Goal: Navigation & Orientation: Find specific page/section

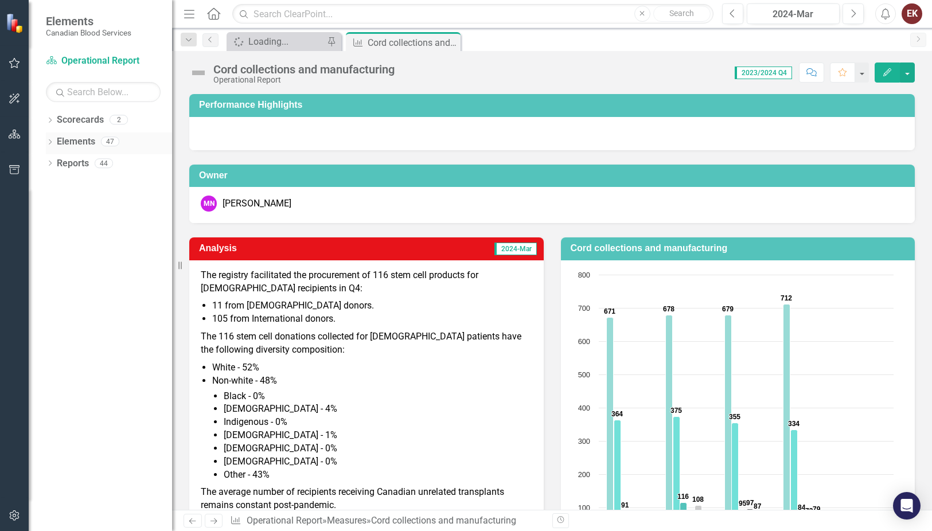
click at [51, 141] on icon "Dropdown" at bounding box center [50, 143] width 8 height 6
click at [56, 180] on div "Dropdown Measure Measures 39" at bounding box center [112, 187] width 120 height 22
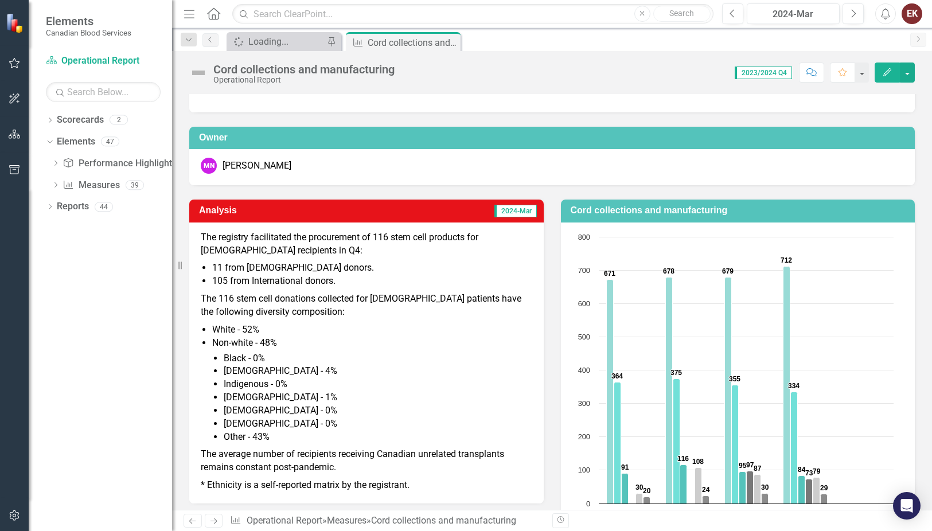
scroll to position [57, 0]
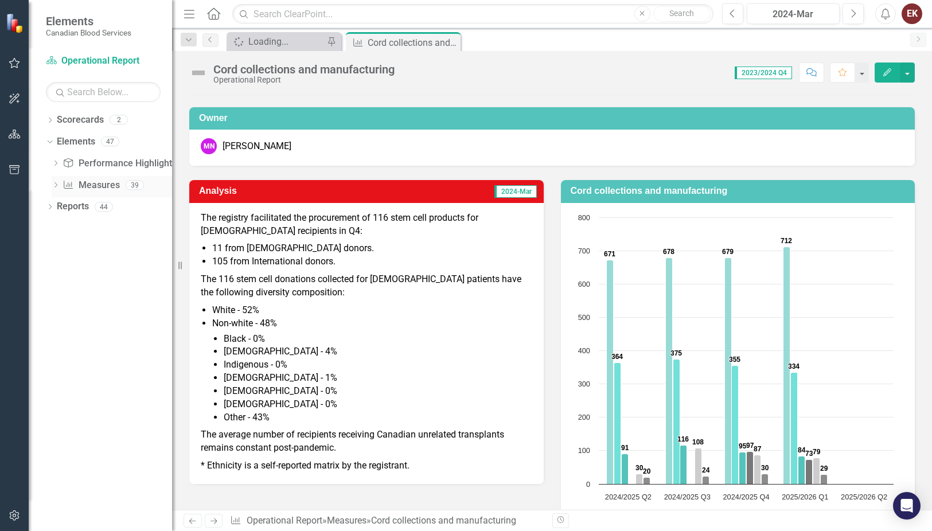
click at [53, 183] on icon "Dropdown" at bounding box center [56, 186] width 8 height 6
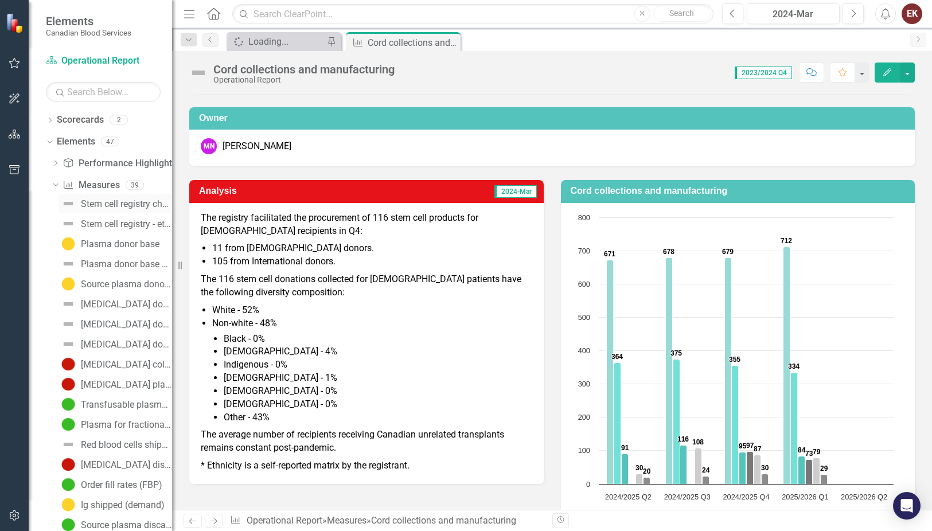
click at [99, 200] on div "Stem cell registry churn" at bounding box center [126, 204] width 91 height 10
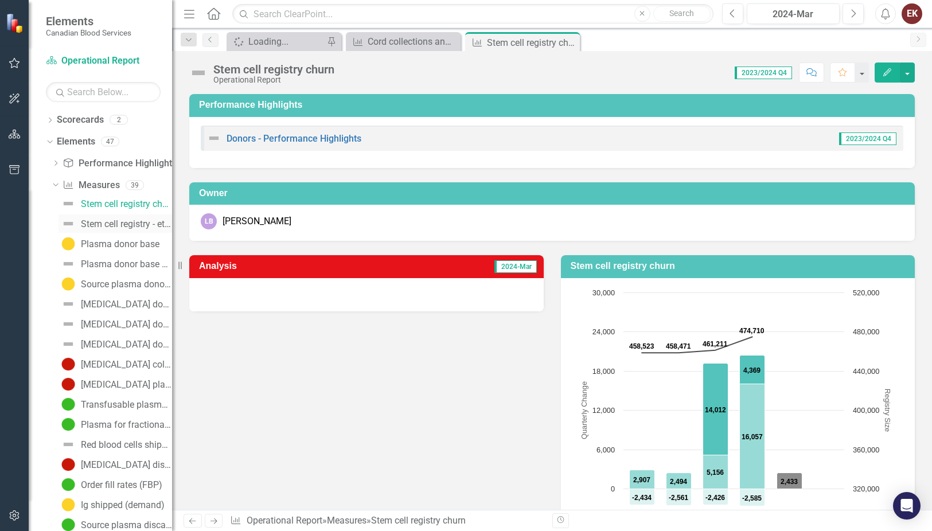
click at [95, 221] on div "Stem cell registry - ethnic diversity" at bounding box center [126, 224] width 91 height 10
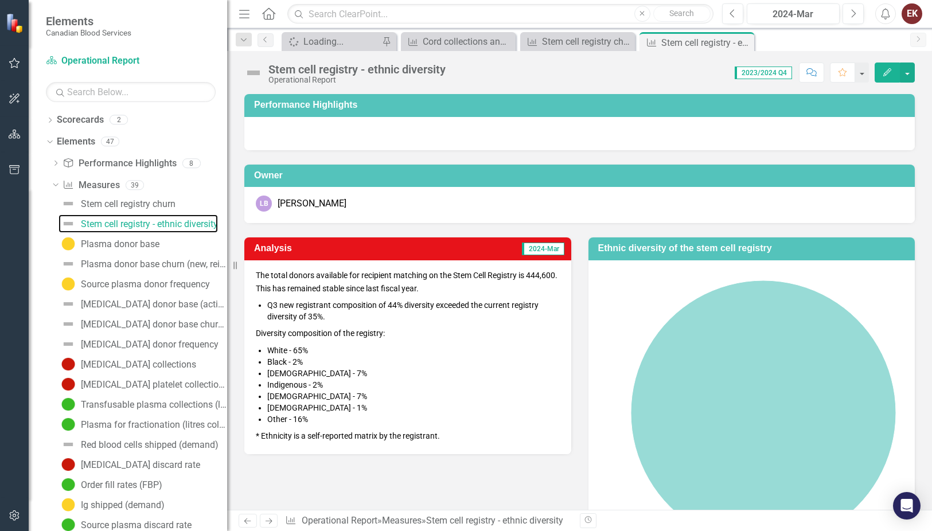
drag, startPoint x: 173, startPoint y: 305, endPoint x: 227, endPoint y: 319, distance: 55.7
click at [227, 319] on div "Resize" at bounding box center [231, 265] width 9 height 531
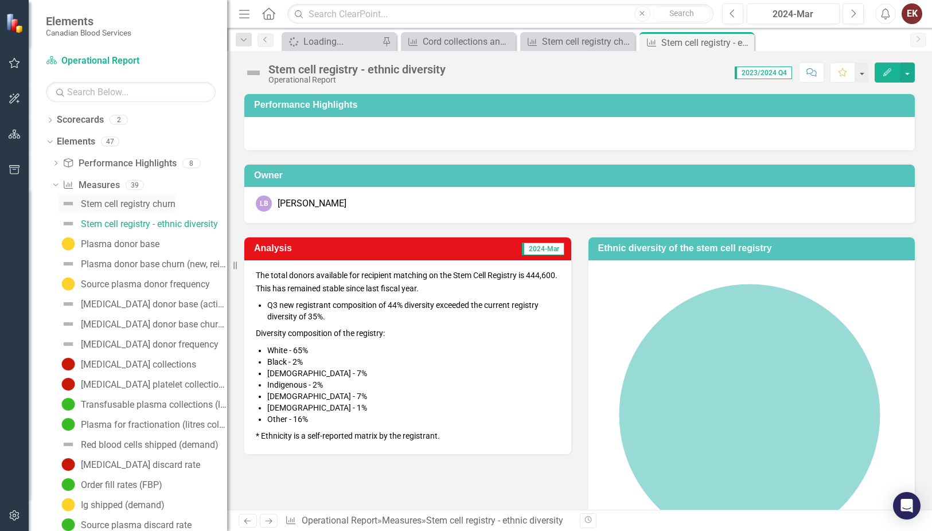
click at [115, 201] on div "Stem cell registry churn" at bounding box center [128, 204] width 95 height 10
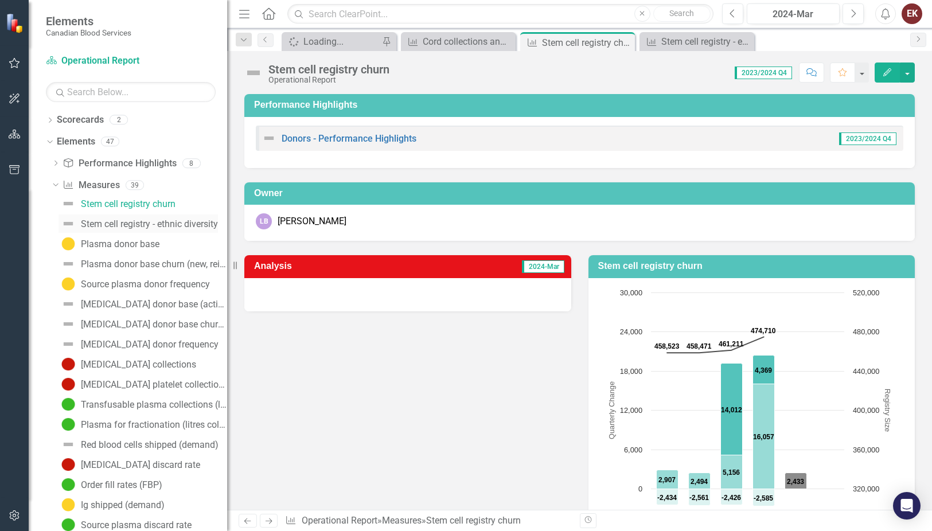
click at [116, 223] on div "Stem cell registry - ethnic diversity" at bounding box center [149, 224] width 137 height 10
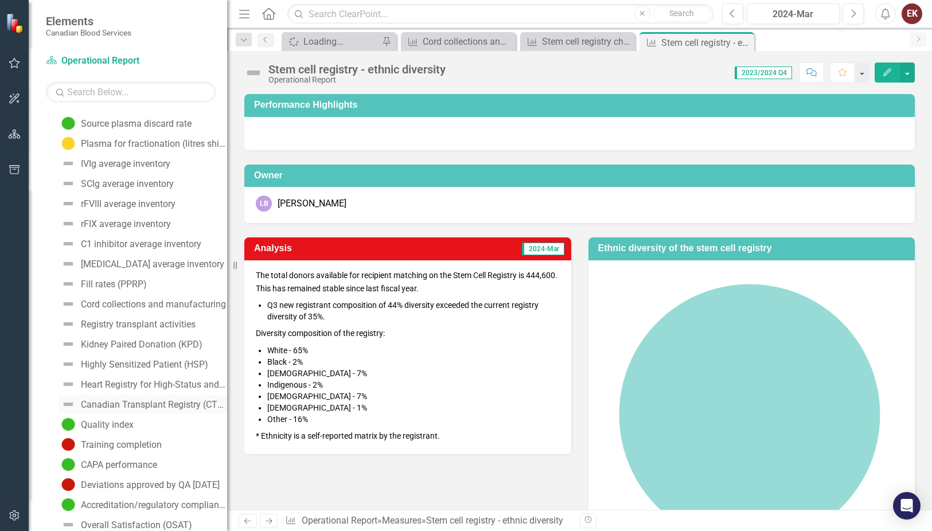
scroll to position [471, 0]
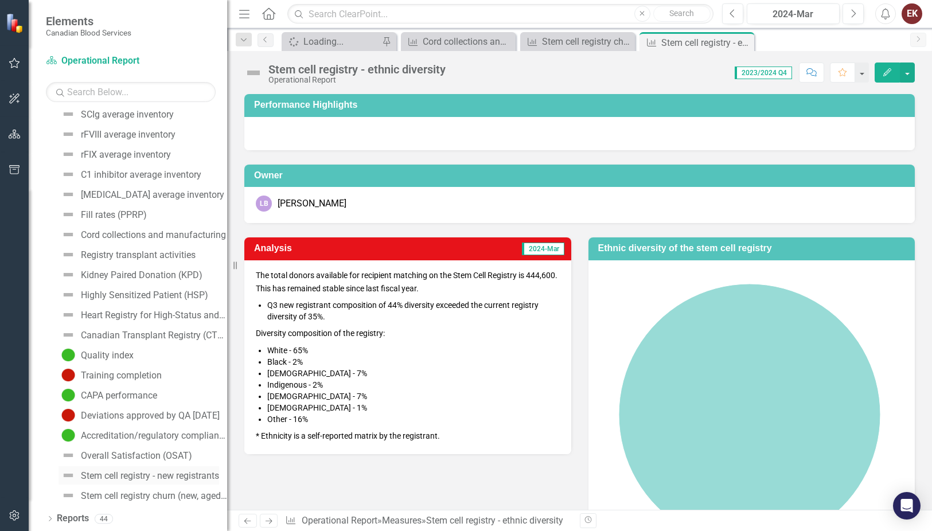
click at [119, 474] on div "Stem cell registry - new registrants" at bounding box center [150, 476] width 138 height 10
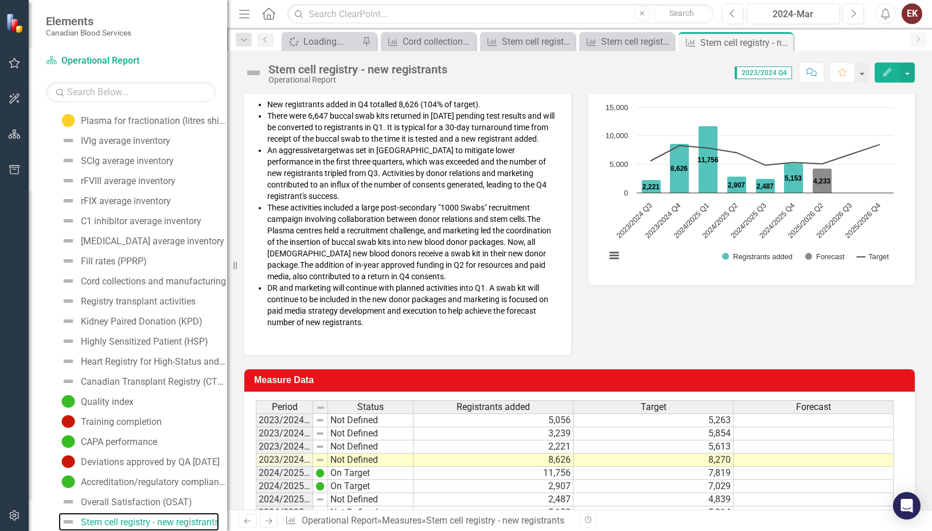
scroll to position [172, 0]
